Goal: Entertainment & Leisure: Consume media (video, audio)

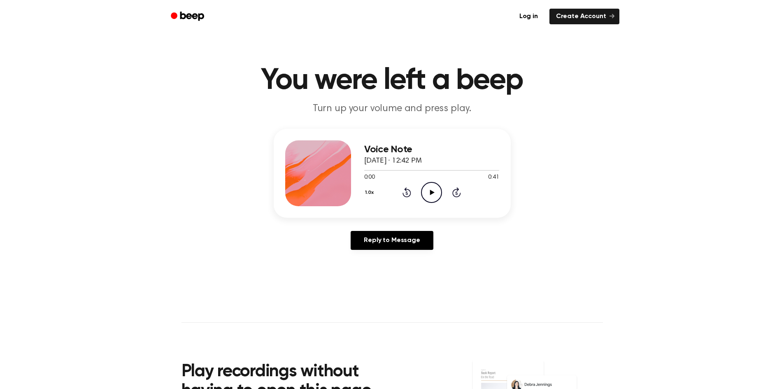
click at [427, 190] on icon "Play Audio" at bounding box center [431, 192] width 21 height 21
click at [426, 193] on icon "Pause Audio" at bounding box center [431, 192] width 21 height 21
click at [430, 196] on icon "Play Audio" at bounding box center [431, 192] width 21 height 21
click at [400, 170] on div at bounding box center [431, 170] width 135 height 1
click at [431, 191] on icon at bounding box center [431, 192] width 4 height 5
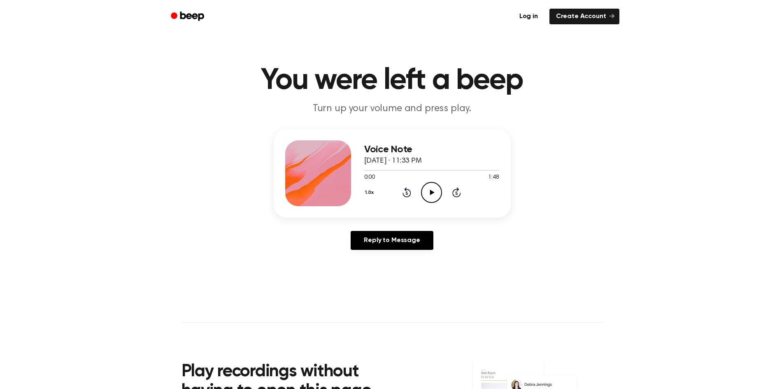
click at [431, 189] on icon "Play Audio" at bounding box center [431, 192] width 21 height 21
click at [413, 198] on div "1.0x Rewind 5 seconds Pause Audio Skip 5 seconds" at bounding box center [431, 192] width 135 height 21
click at [421, 196] on icon "Pause Audio" at bounding box center [431, 192] width 21 height 21
click at [594, 218] on div "Voice Note August 31, 2025 · 11:33 PM 0:22 1:48 Your browser does not support t…" at bounding box center [392, 193] width 764 height 128
